Goal: Task Accomplishment & Management: Complete application form

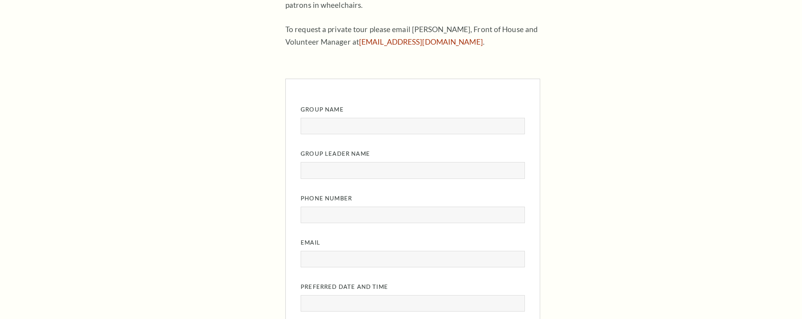
scroll to position [411, 0]
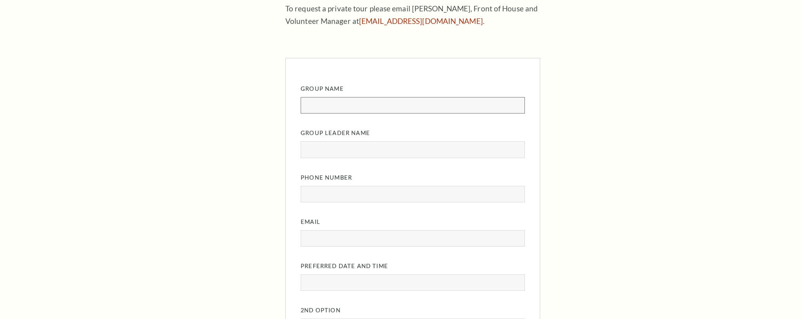
click at [373, 102] on input "Group Name" at bounding box center [412, 105] width 224 height 16
type input "Allyns Group"
type input "Allyn Welker"
type input "4"
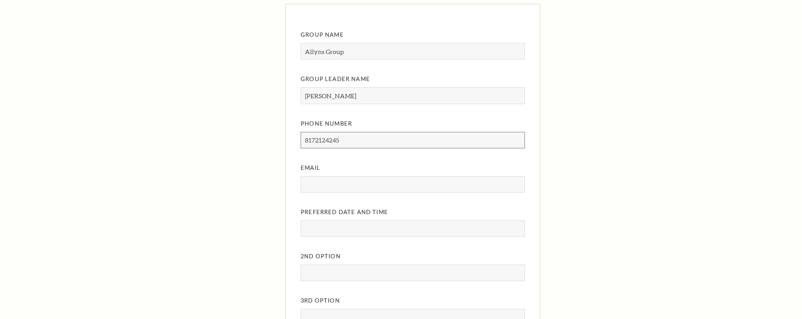
scroll to position [477, 0]
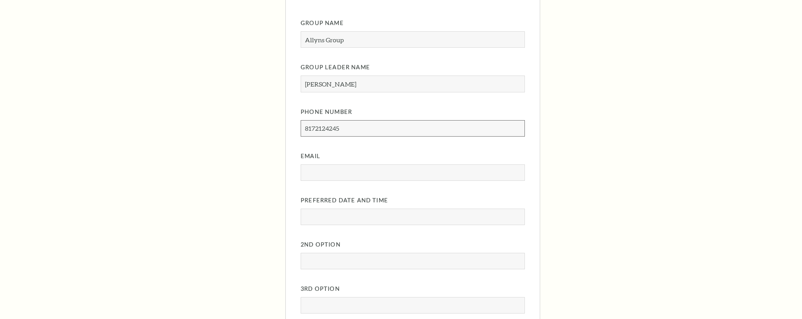
type input "8172124245"
click at [347, 176] on input "Email" at bounding box center [412, 173] width 224 height 16
type input "awelker@basshall.com"
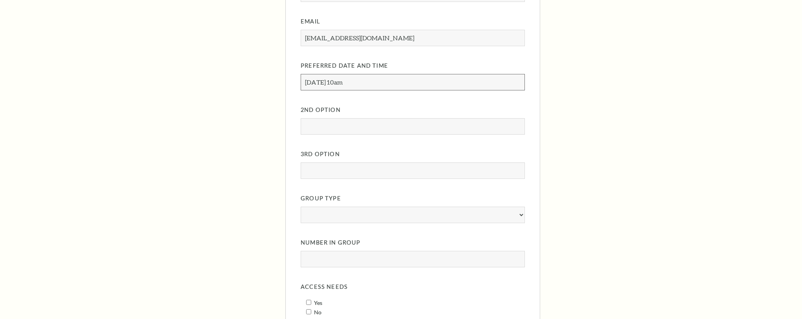
scroll to position [641, 0]
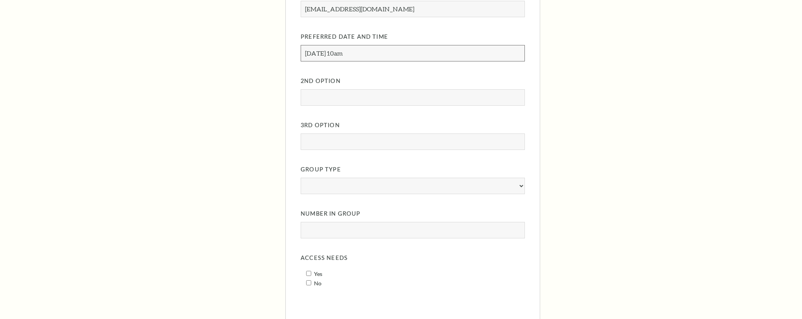
type input "08/29/2025 at 10am"
click at [368, 185] on select "Group Type" at bounding box center [412, 186] width 224 height 16
click at [518, 186] on select "Group Type" at bounding box center [412, 186] width 224 height 16
click at [491, 225] on input "Number in Group" at bounding box center [412, 230] width 224 height 16
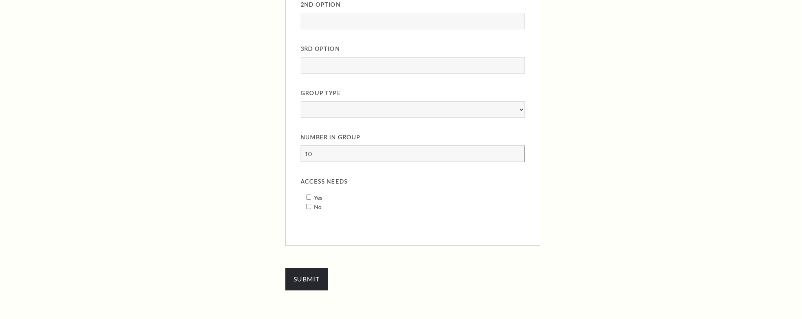
scroll to position [755, 0]
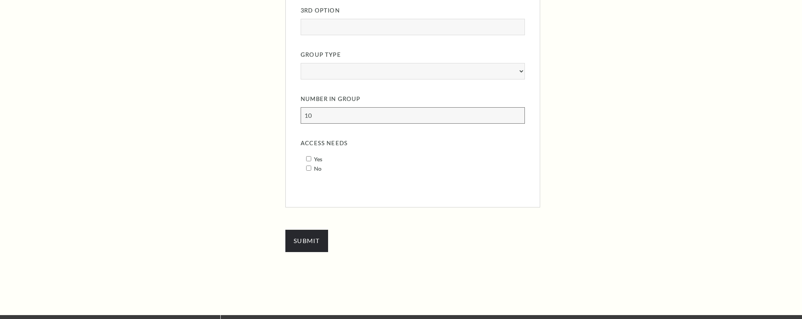
type input "10"
click at [308, 168] on input "No" at bounding box center [308, 168] width 5 height 5
checkbox input "true"
click at [304, 244] on input "Submit" at bounding box center [306, 241] width 43 height 22
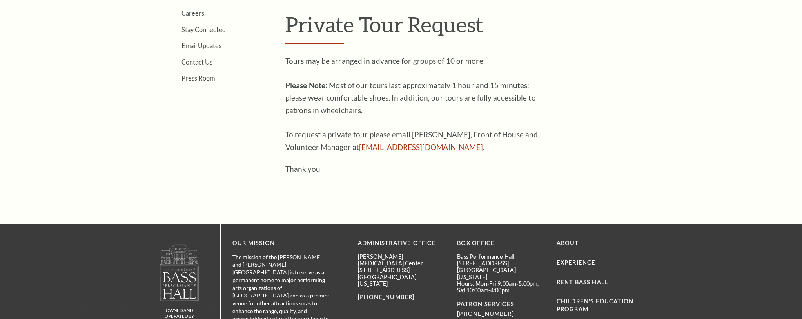
scroll to position [277, 0]
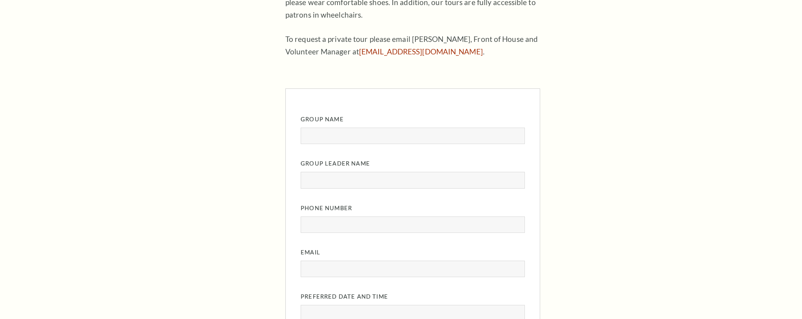
scroll to position [398, 0]
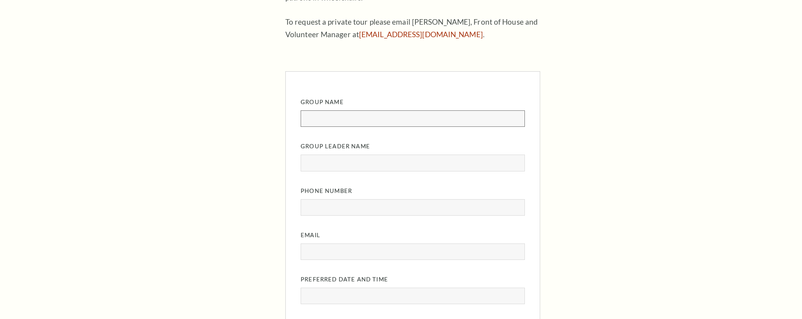
click at [373, 117] on input "Group Name" at bounding box center [412, 118] width 224 height 16
type input "Allyns Group"
click at [357, 163] on input "Group Leader Name" at bounding box center [412, 163] width 224 height 16
type input "Allyn Welker"
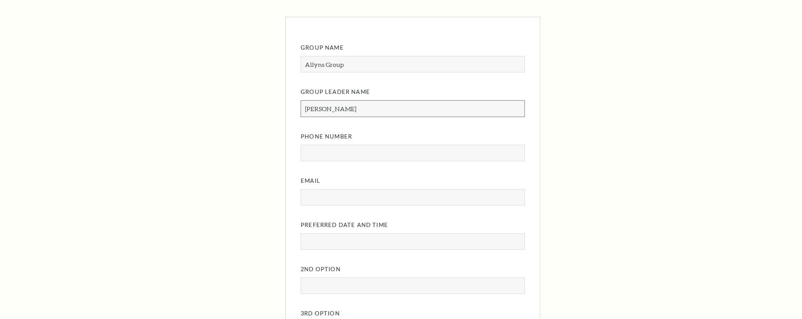
scroll to position [475, 0]
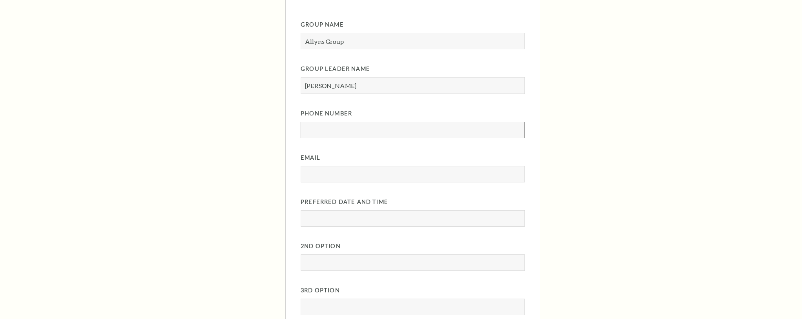
click at [351, 130] on input "Phone Number" at bounding box center [412, 130] width 224 height 16
type input "8172124245"
drag, startPoint x: 353, startPoint y: 172, endPoint x: 349, endPoint y: 181, distance: 9.5
click at [353, 172] on input "Email" at bounding box center [412, 174] width 224 height 16
type input "awelker@basshall.com"
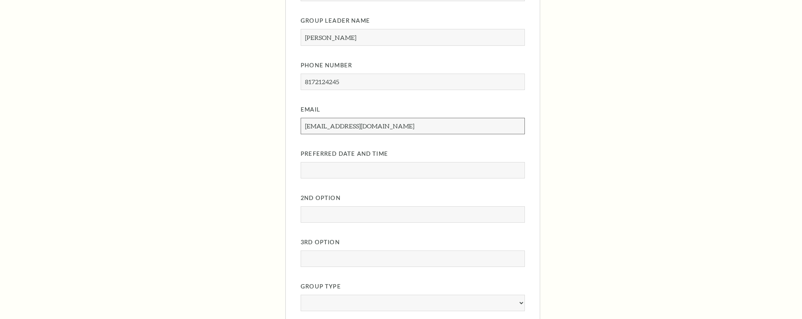
scroll to position [522, 0]
click at [367, 165] on input "Preferred Date and Time" at bounding box center [412, 172] width 224 height 16
type input "08/29/2025 at 10am"
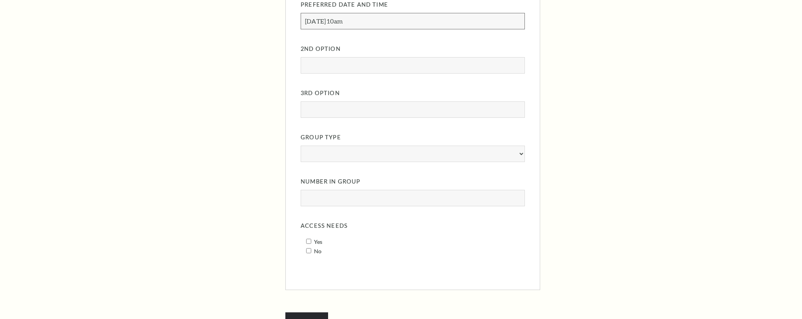
scroll to position [675, 0]
click at [356, 199] on input "Number in Group" at bounding box center [412, 195] width 224 height 16
type input "20"
click at [307, 239] on input "Yes" at bounding box center [308, 238] width 5 height 5
checkbox input "true"
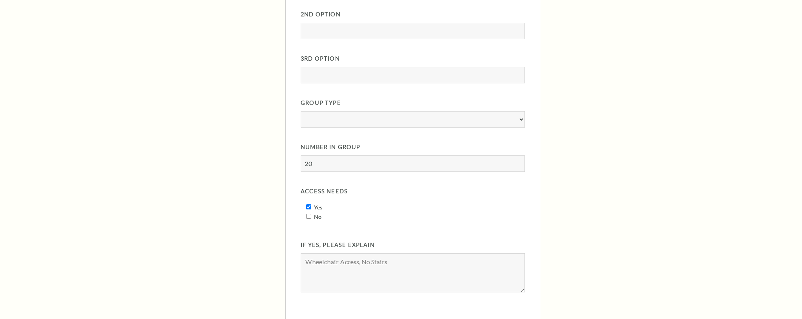
scroll to position [731, 0]
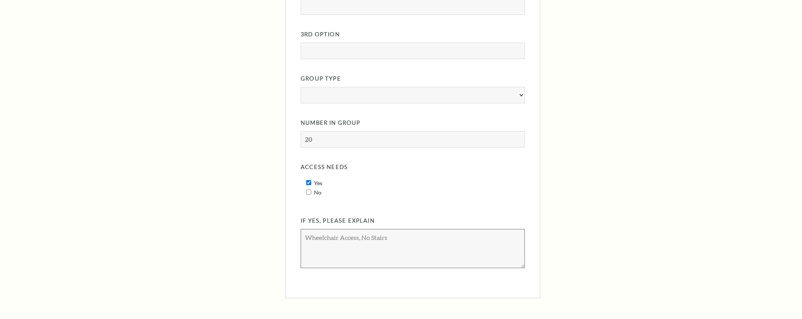
click at [331, 239] on textarea "If Yes, Please explain" at bounding box center [412, 248] width 224 height 39
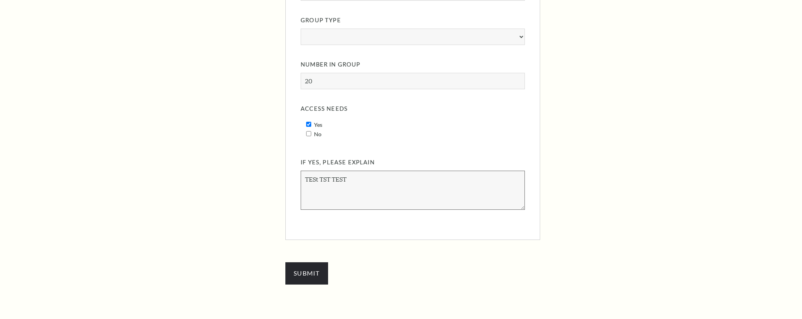
scroll to position [800, 0]
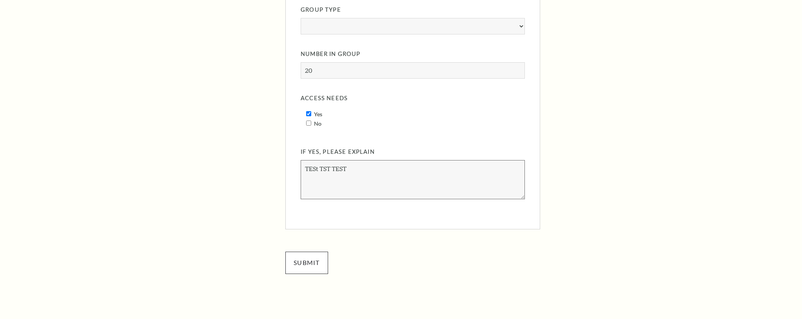
type textarea "TESt TST TEST"
click at [309, 260] on input "Submit" at bounding box center [306, 263] width 43 height 22
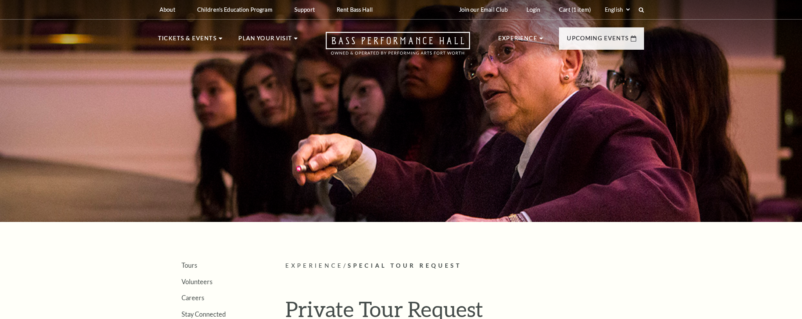
drag, startPoint x: 580, startPoint y: 11, endPoint x: 588, endPoint y: 22, distance: 14.0
click at [580, 11] on link "Cart (1 item)" at bounding box center [574, 9] width 44 height 19
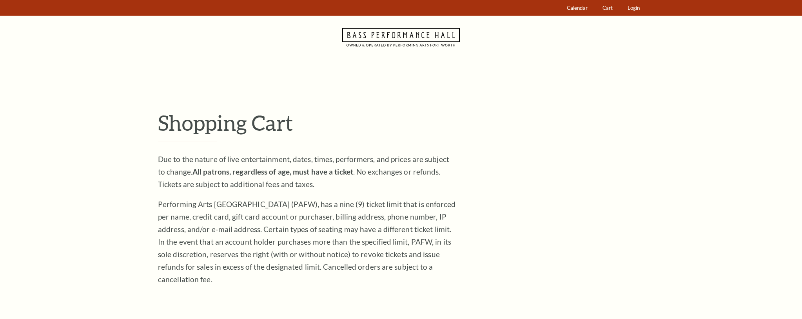
click at [363, 43] on icon at bounding box center [401, 37] width 118 height 43
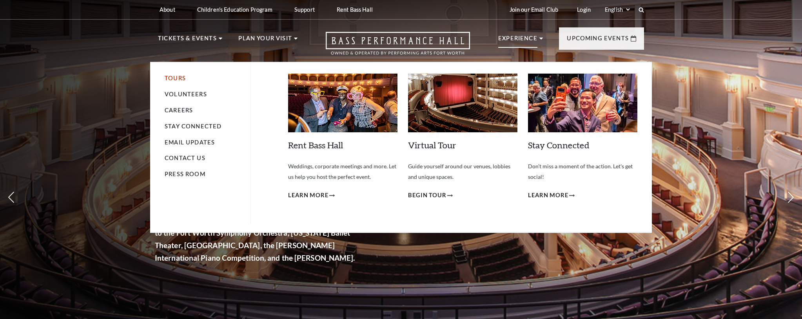
click at [185, 79] on link "Tours" at bounding box center [175, 78] width 21 height 7
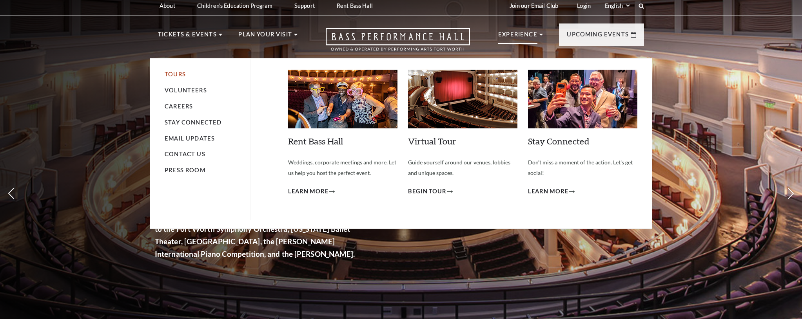
scroll to position [5, 0]
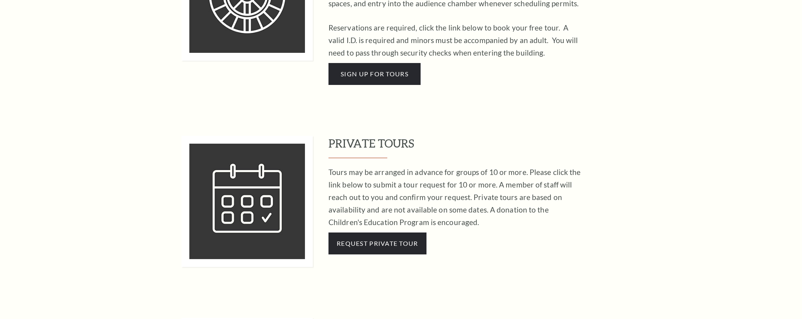
scroll to position [574, 0]
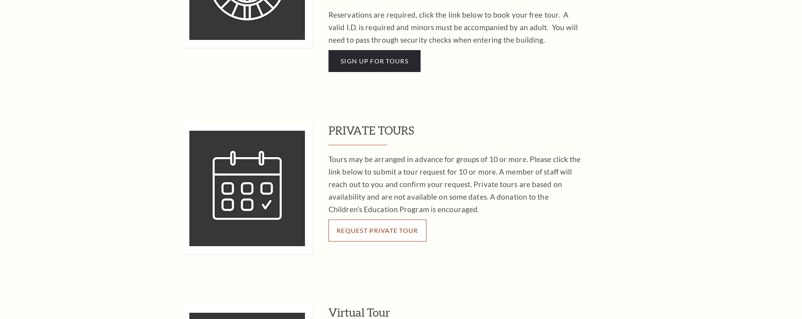
click at [361, 227] on span "Request Private Tour" at bounding box center [377, 230] width 81 height 7
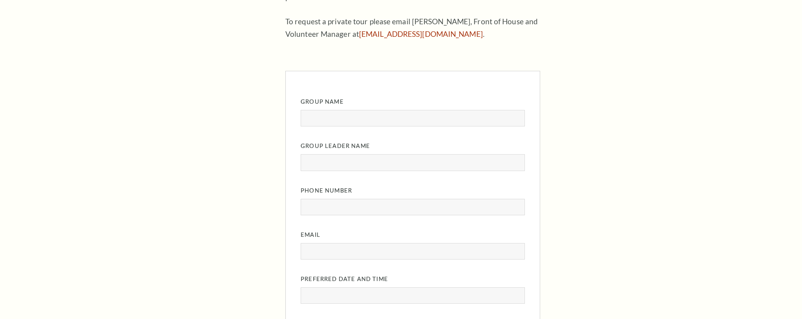
scroll to position [420, 0]
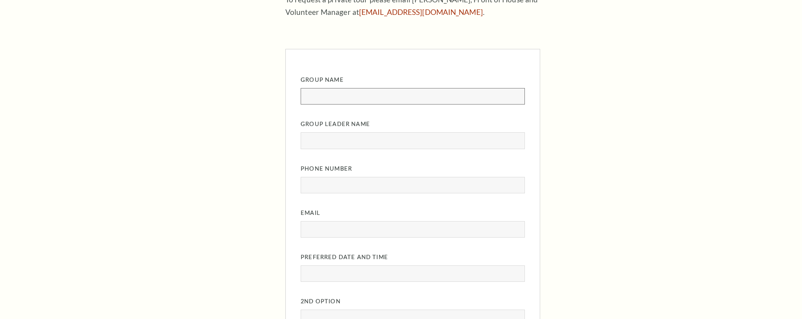
click at [387, 98] on input "Group Name" at bounding box center [412, 96] width 224 height 16
type input "Allyns Group"
drag, startPoint x: 361, startPoint y: 136, endPoint x: 361, endPoint y: 147, distance: 11.0
click at [361, 136] on input "Group Leader Name" at bounding box center [412, 140] width 224 height 16
type input "[PERSON_NAME]"
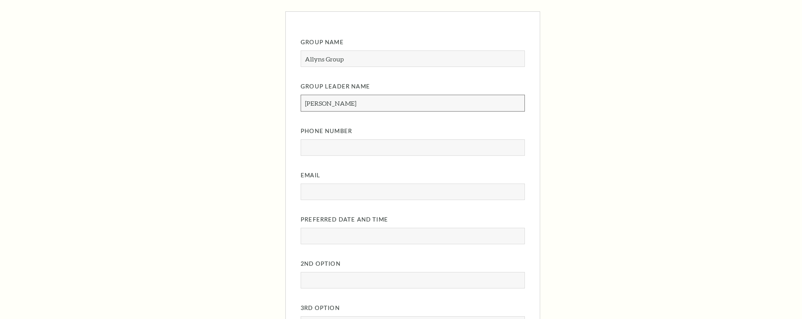
scroll to position [473, 0]
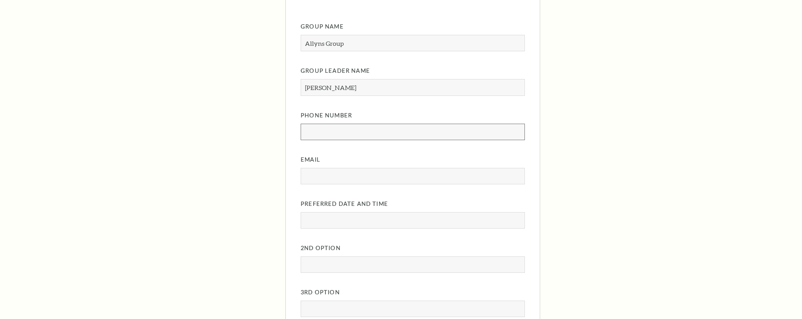
drag, startPoint x: 362, startPoint y: 131, endPoint x: 360, endPoint y: 140, distance: 9.2
click at [362, 131] on input "Phone Number" at bounding box center [412, 132] width 224 height 16
click at [356, 173] on input "Email" at bounding box center [412, 176] width 224 height 16
type input "[EMAIL_ADDRESS][DOMAIN_NAME]"
click at [359, 128] on input "Phone Number" at bounding box center [412, 132] width 224 height 16
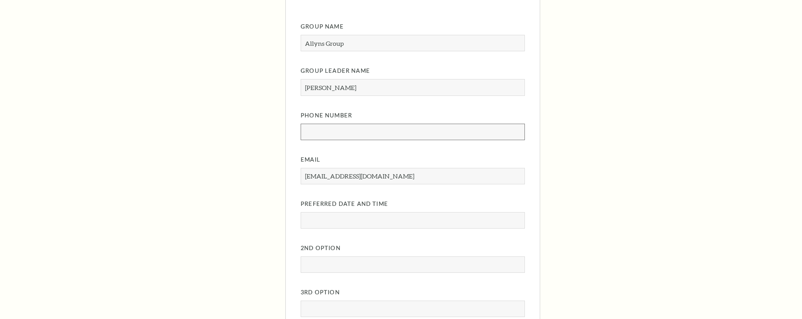
type input "8172124245"
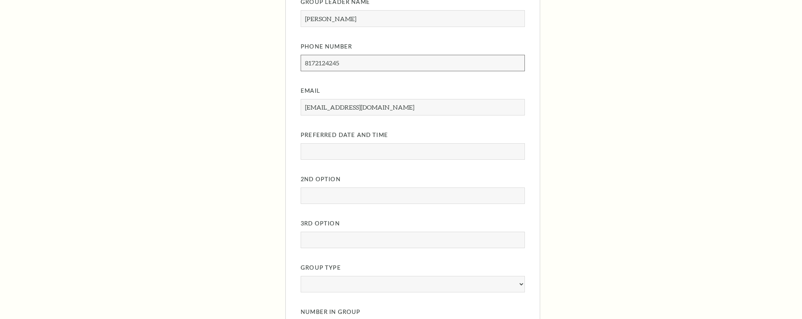
scroll to position [542, 0]
click at [382, 152] on input "Preferred Date and Time" at bounding box center [412, 152] width 224 height 16
type input "[DATE] 10am"
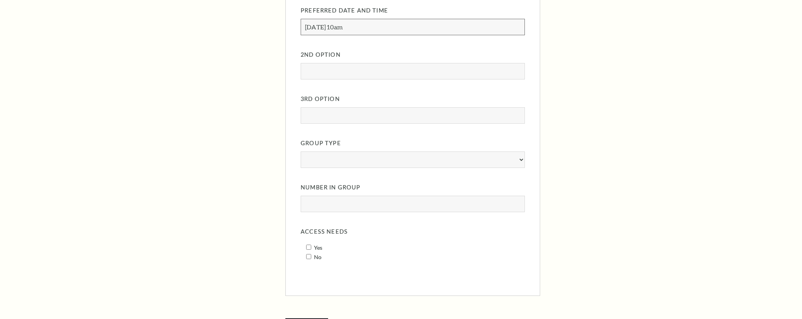
scroll to position [683, 0]
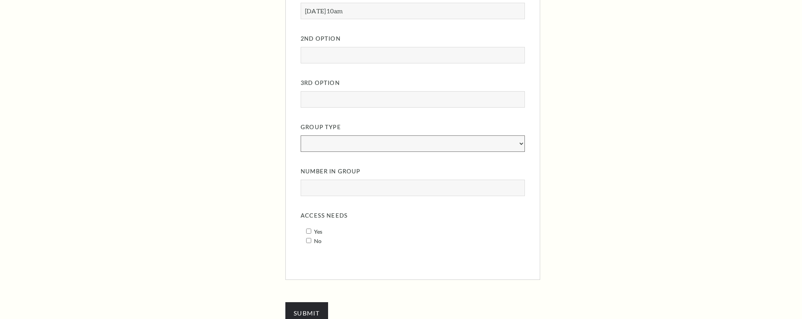
click at [405, 147] on select "Group Type" at bounding box center [412, 144] width 224 height 16
click at [392, 187] on input "Number in Group" at bounding box center [412, 188] width 224 height 16
type input "20"
click at [309, 233] on input "Yes" at bounding box center [308, 231] width 5 height 5
checkbox input "true"
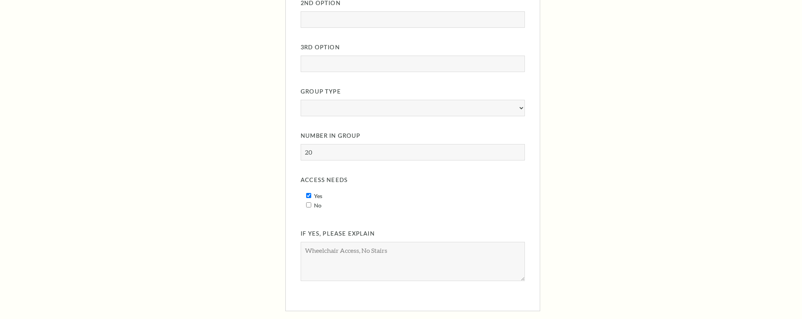
scroll to position [729, 0]
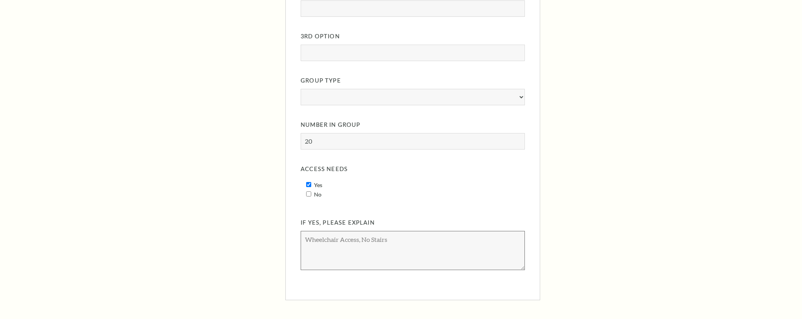
click at [324, 240] on textarea "If Yes, Please explain" at bounding box center [412, 250] width 224 height 39
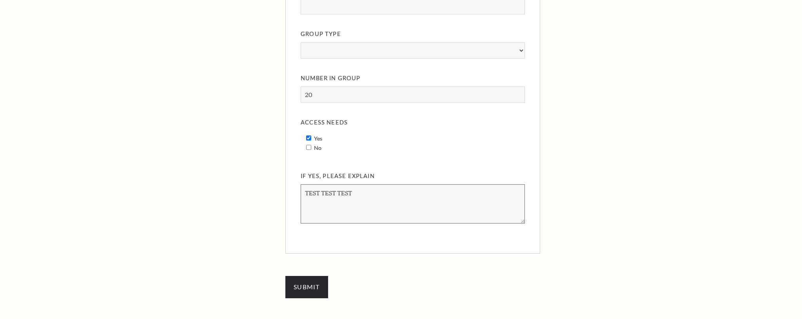
scroll to position [779, 0]
type textarea "TEST TEST TEST"
click at [313, 284] on input "Submit" at bounding box center [306, 284] width 43 height 22
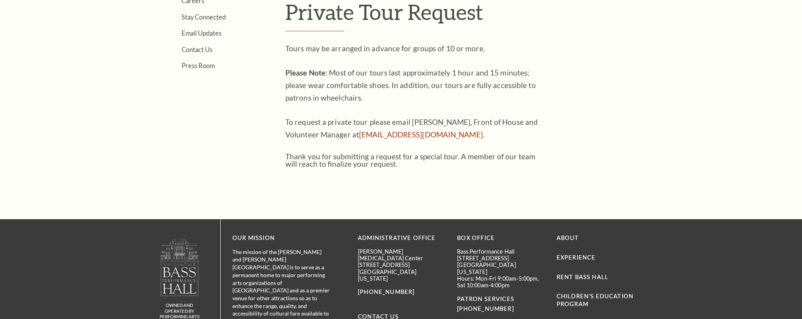
scroll to position [298, 0]
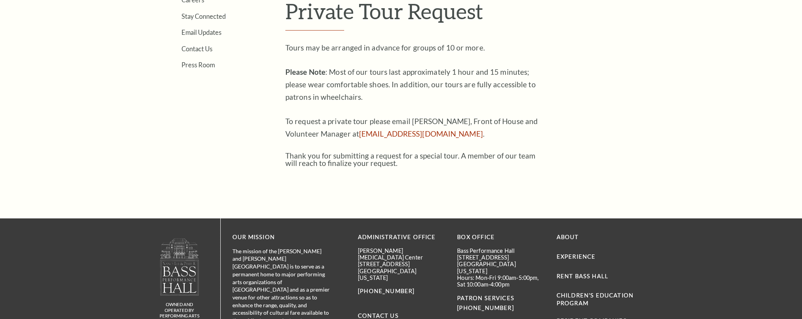
click at [608, 79] on article "Experience / Special Tour Request Private Tour Request Tours may be arranged in…" at bounding box center [464, 71] width 358 height 216
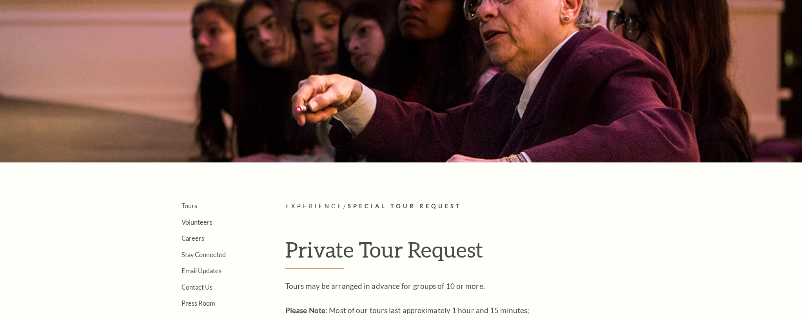
scroll to position [0, 0]
